Goal: Task Accomplishment & Management: Use online tool/utility

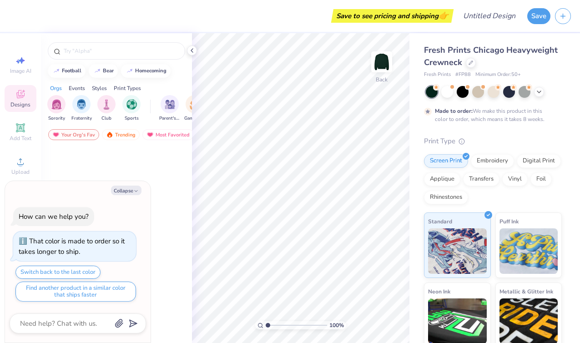
type textarea "x"
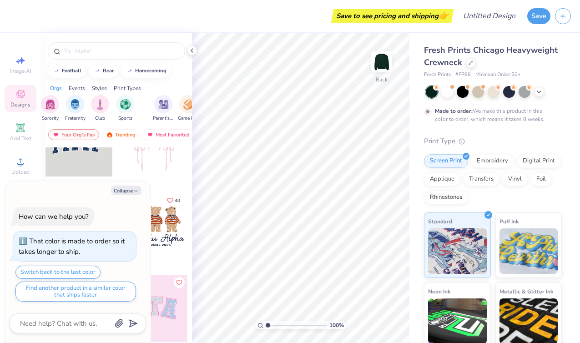
scroll to position [0, 7]
click at [103, 107] on img "filter for Club" at bounding box center [99, 103] width 10 height 10
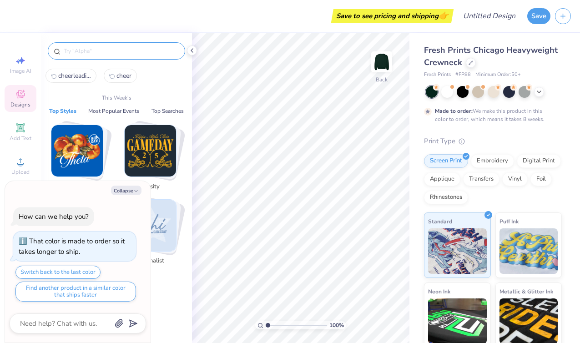
click at [124, 54] on input "text" at bounding box center [121, 50] width 116 height 9
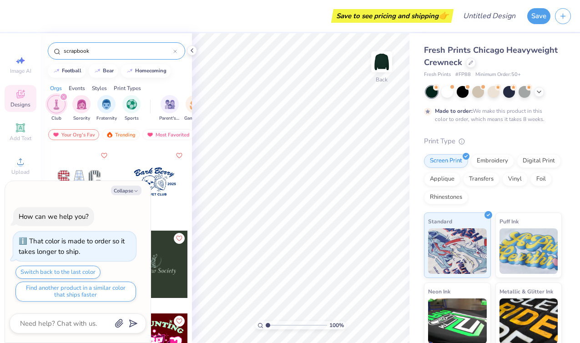
type input "scrapbook"
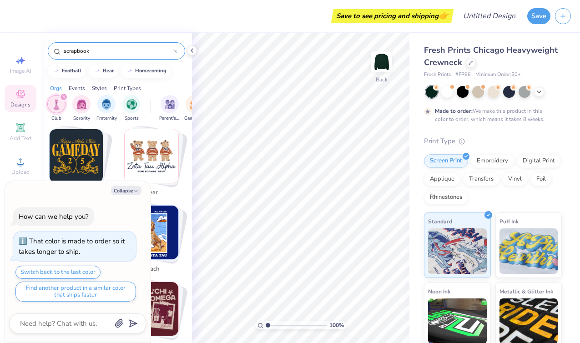
scroll to position [179, 0]
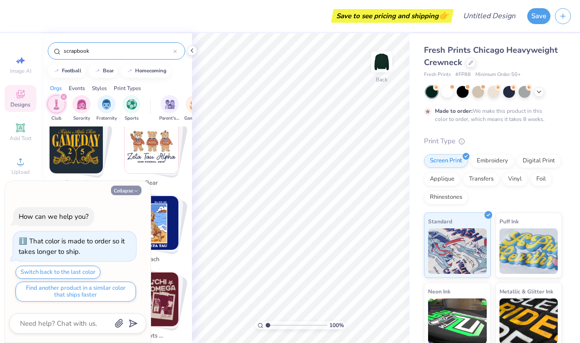
click at [128, 192] on button "Collapse" at bounding box center [126, 190] width 30 height 10
type textarea "x"
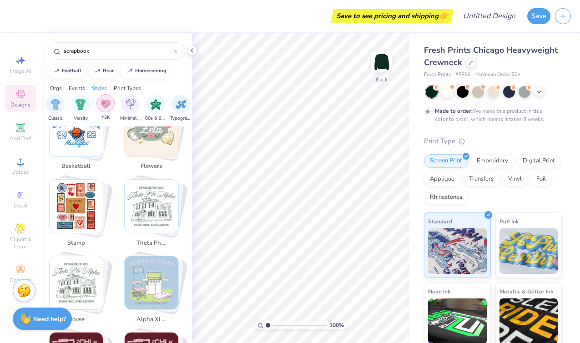
scroll to position [0, 479]
click at [97, 106] on div "filter for Y2K" at bounding box center [104, 103] width 18 height 18
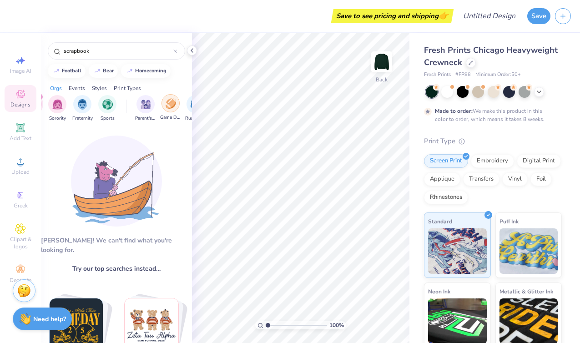
scroll to position [0, 20]
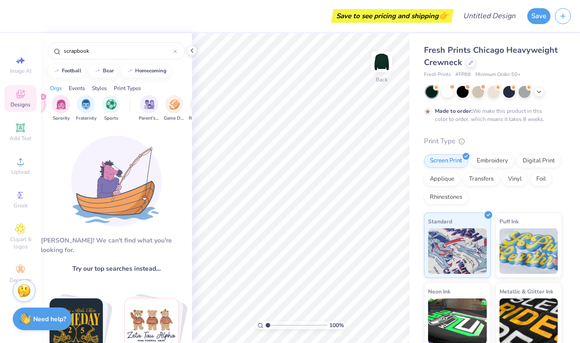
click at [44, 98] on icon "filter for Club" at bounding box center [43, 96] width 3 height 3
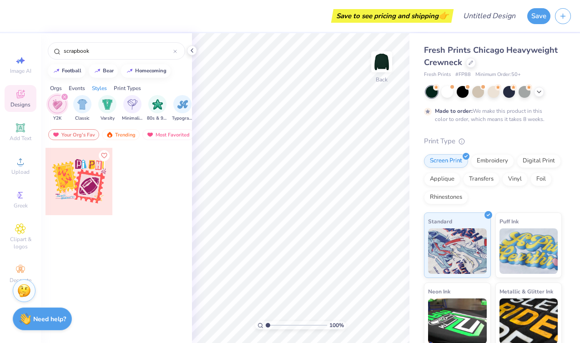
scroll to position [0, 477]
click at [80, 104] on img "filter for Classic" at bounding box center [80, 103] width 10 height 10
click at [88, 97] on icon "filter for Y2K" at bounding box center [87, 96] width 3 height 3
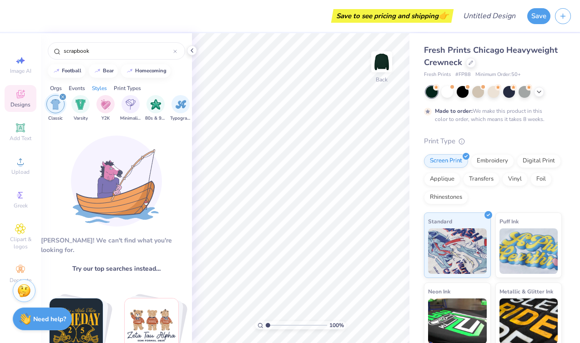
click at [61, 95] on icon "filter for Classic" at bounding box center [63, 97] width 4 height 4
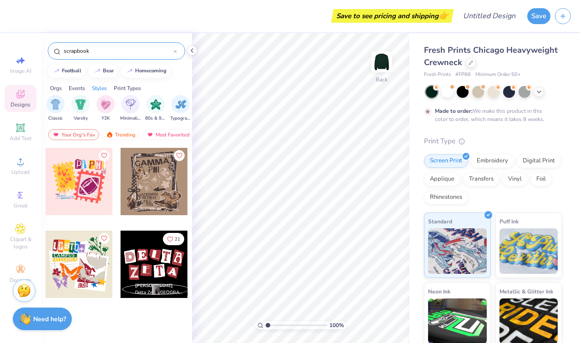
click at [175, 53] on icon at bounding box center [175, 52] width 4 height 4
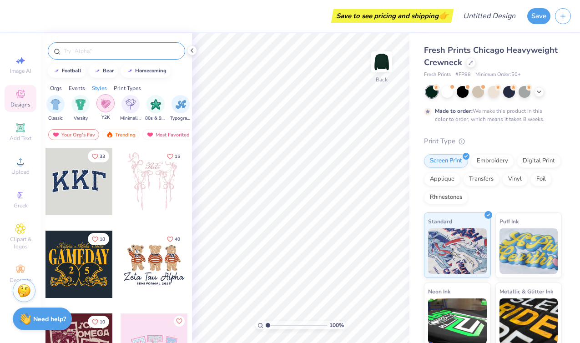
click at [106, 105] on img "filter for Y2K" at bounding box center [105, 103] width 10 height 10
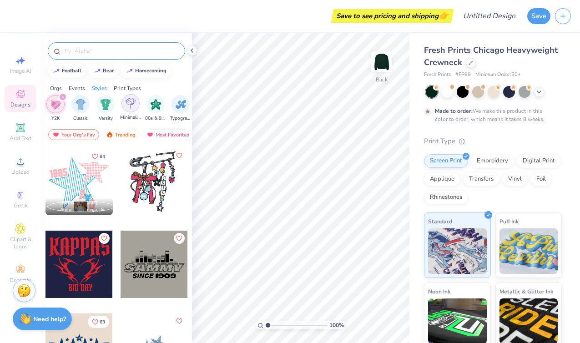
click at [129, 111] on div "filter for Minimalist" at bounding box center [130, 103] width 18 height 18
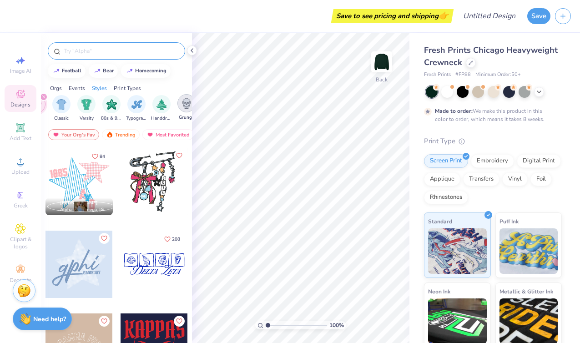
scroll to position [0, 470]
click at [85, 106] on img "filter for Y2K" at bounding box center [88, 104] width 10 height 10
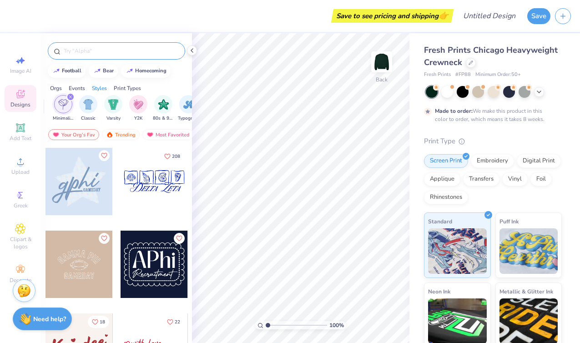
click at [60, 105] on img "filter for Minimalist" at bounding box center [63, 104] width 10 height 10
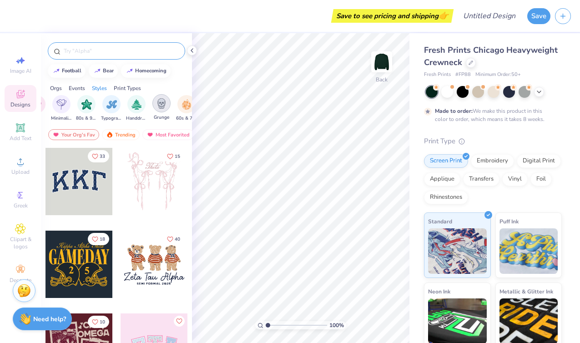
scroll to position [0, 547]
click at [161, 104] on img "filter for Grunge" at bounding box center [161, 103] width 10 height 10
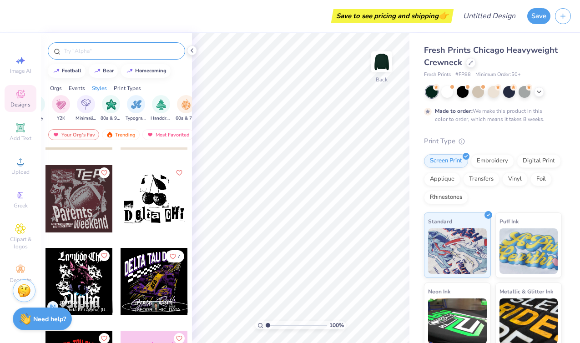
scroll to position [318, 0]
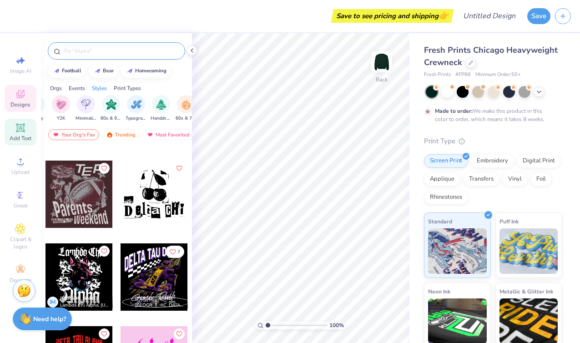
click at [26, 136] on span "Add Text" at bounding box center [21, 138] width 22 height 7
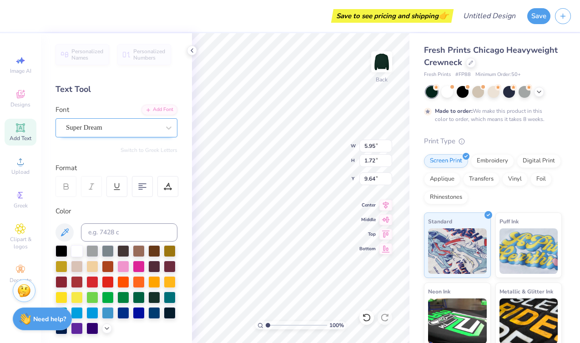
click at [145, 126] on div "Super Dream" at bounding box center [112, 127] width 95 height 14
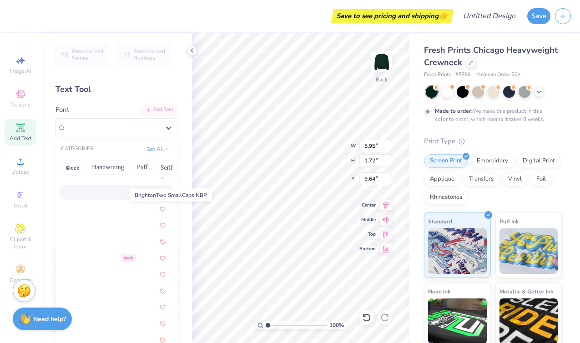
scroll to position [747, 0]
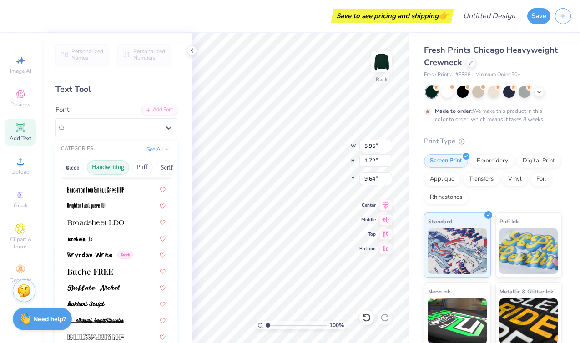
click at [114, 168] on button "Handwriting" at bounding box center [108, 167] width 42 height 15
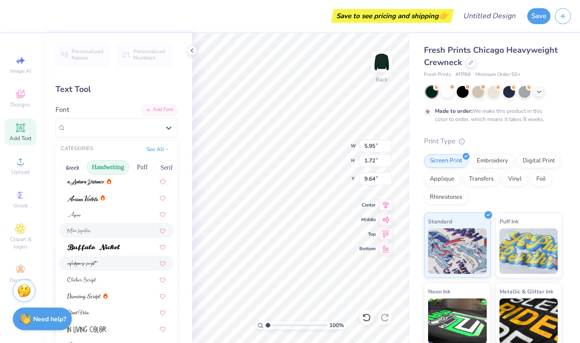
scroll to position [20, 0]
click at [102, 255] on div at bounding box center [116, 261] width 115 height 15
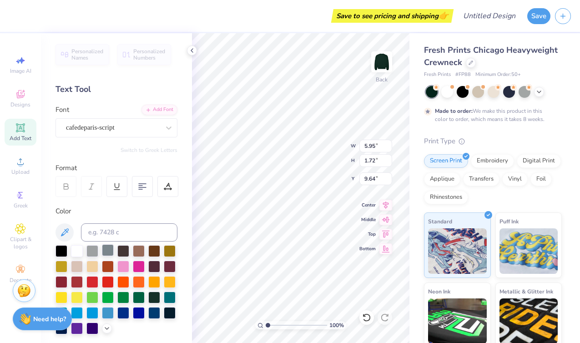
type input "7.11"
type input "2.29"
type input "9.36"
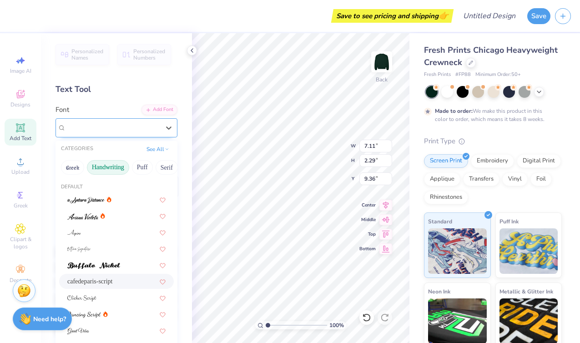
click at [140, 134] on div "cafedeparis-script" at bounding box center [112, 127] width 95 height 14
click at [106, 256] on div at bounding box center [116, 248] width 115 height 15
type input "10.36"
type input "5.05"
type input "7.97"
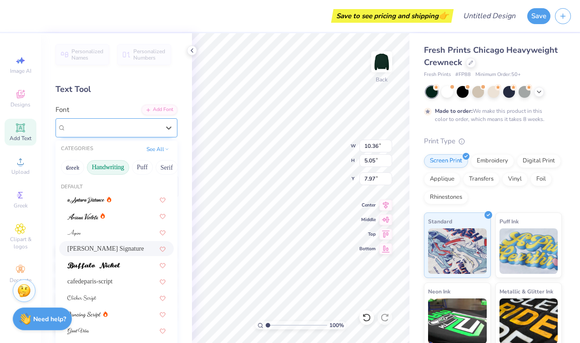
click at [135, 129] on span "[PERSON_NAME] Signature" at bounding box center [107, 127] width 82 height 10
click at [105, 262] on span at bounding box center [93, 265] width 53 height 10
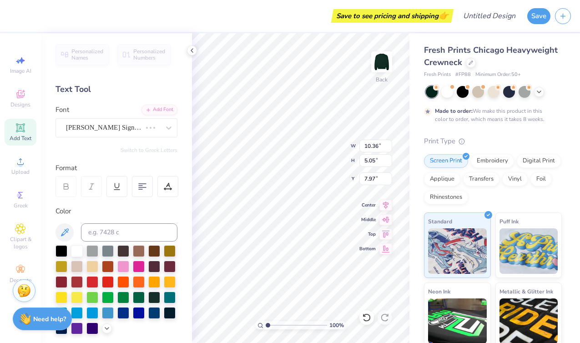
type input "6.20"
type input "1.75"
type input "9.62"
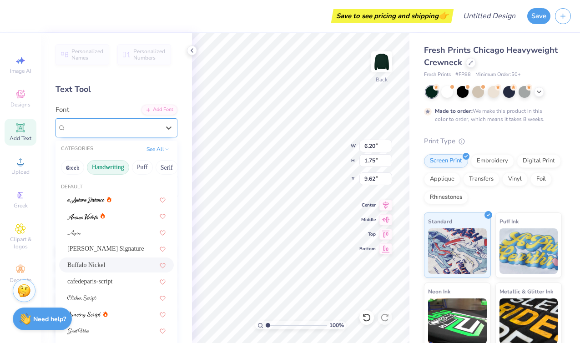
click at [130, 126] on div "Buffalo Nickel" at bounding box center [112, 127] width 95 height 14
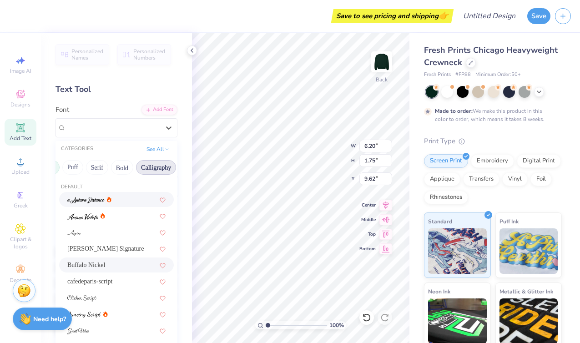
scroll to position [0, 71]
click at [151, 168] on button "Calligraphy" at bounding box center [155, 167] width 40 height 15
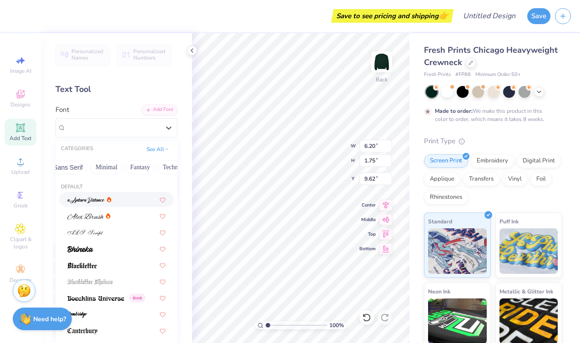
scroll to position [0, 234]
click at [136, 166] on button "Fantasy" at bounding box center [133, 167] width 30 height 15
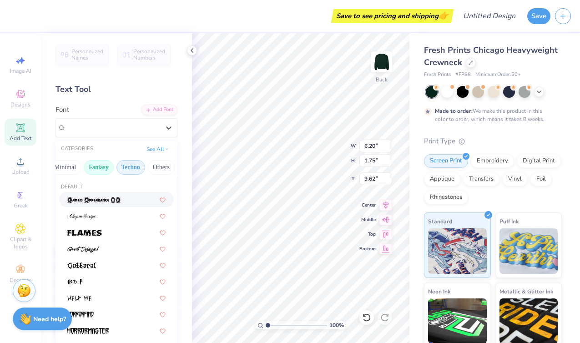
scroll to position [0, 268]
click at [165, 166] on button "Others" at bounding box center [161, 167] width 27 height 15
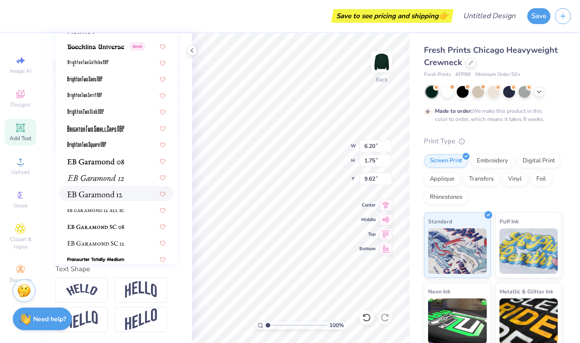
scroll to position [0, 0]
